Goal: Find specific page/section: Find specific page/section

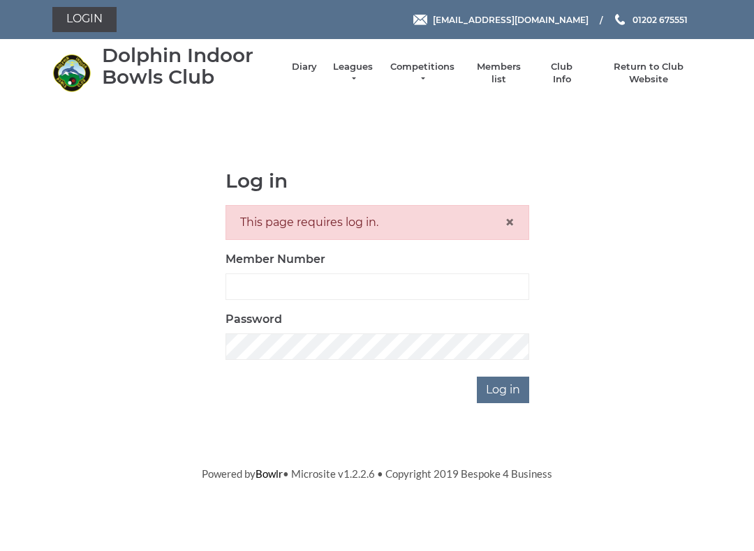
scroll to position [126, 0]
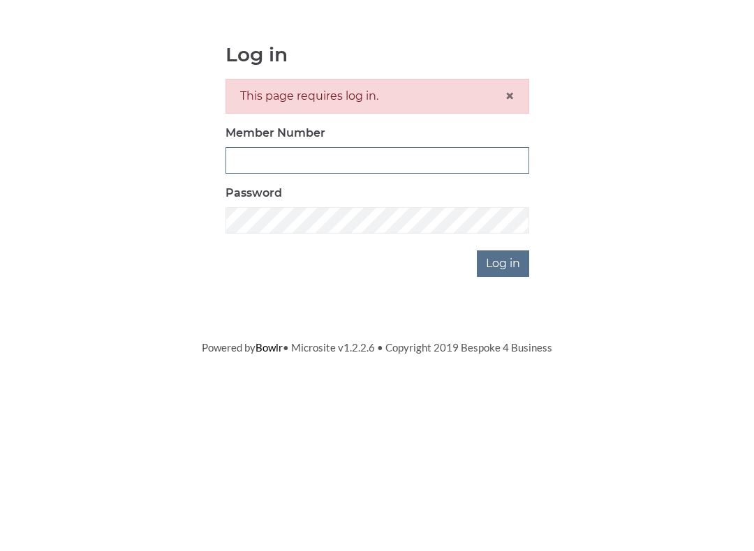
type input "3771"
click at [504, 377] on input "Log in" at bounding box center [503, 390] width 52 height 27
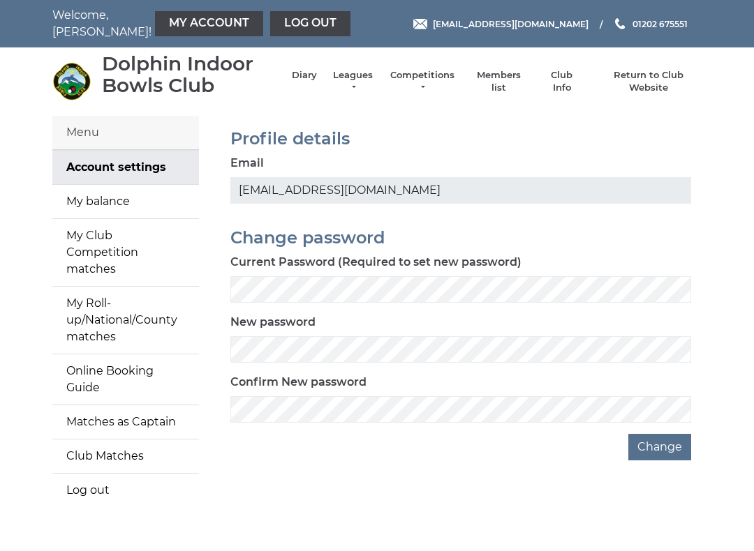
click at [519, 380] on div "Confirm New password" at bounding box center [460, 398] width 461 height 49
click at [315, 82] on link "Diary" at bounding box center [304, 75] width 25 height 13
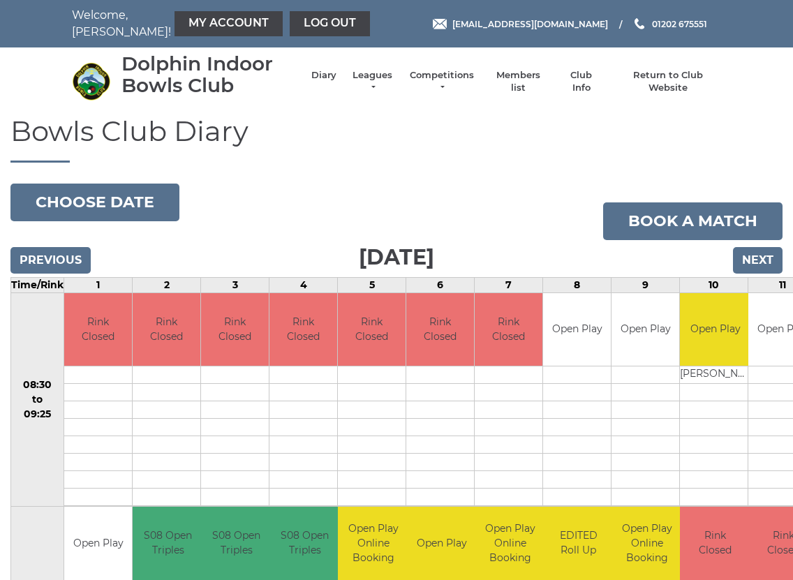
click at [393, 86] on link "Leagues" at bounding box center [372, 81] width 44 height 25
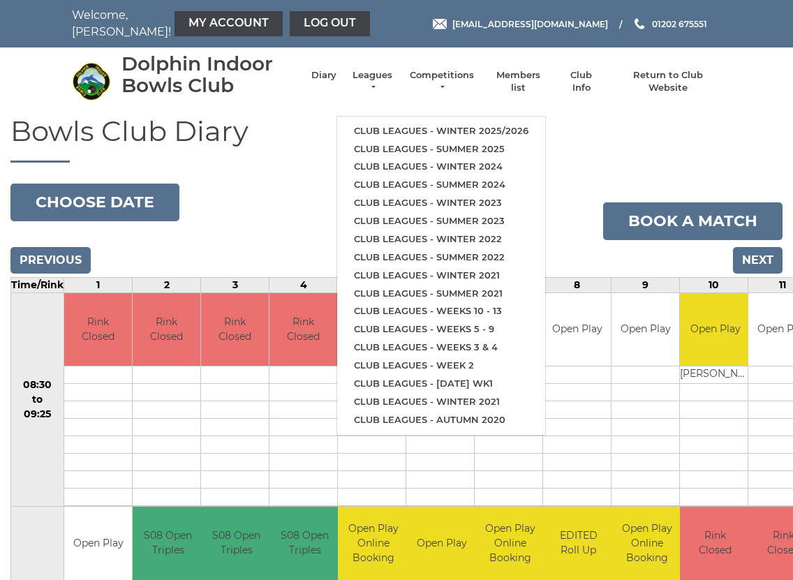
click at [463, 142] on link "Club leagues - Summer 2025" at bounding box center [441, 149] width 208 height 18
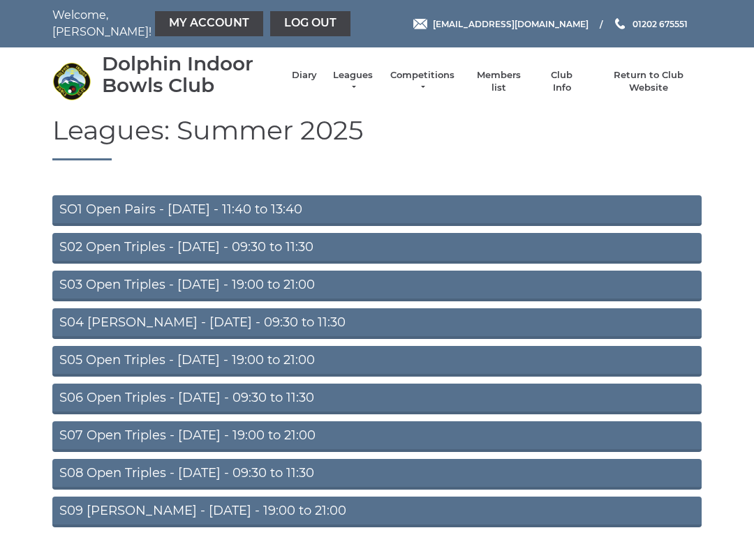
click at [312, 516] on link "S09 [PERSON_NAME] - [DATE] - 19:00 to 21:00" at bounding box center [376, 512] width 649 height 31
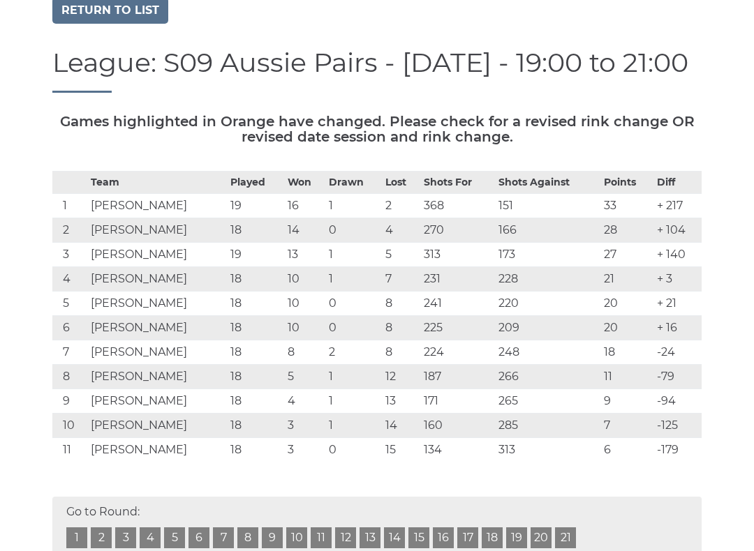
scroll to position [126, 0]
